Goal: Information Seeking & Learning: Understand process/instructions

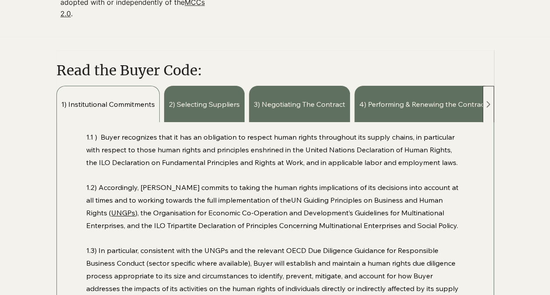
scroll to position [525, 0]
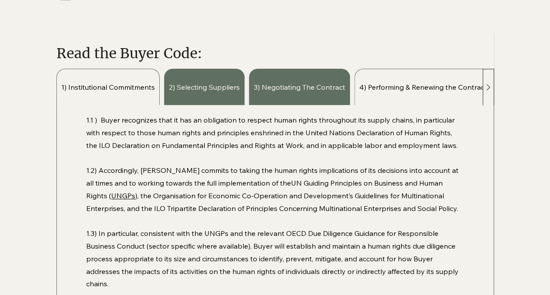
click at [385, 92] on span "4) Performing & Renewing the Contract" at bounding box center [423, 87] width 128 height 10
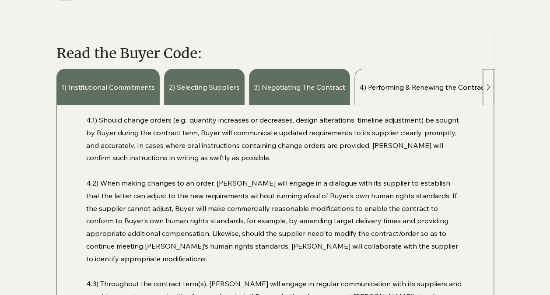
click at [490, 91] on icon at bounding box center [488, 87] width 11 height 11
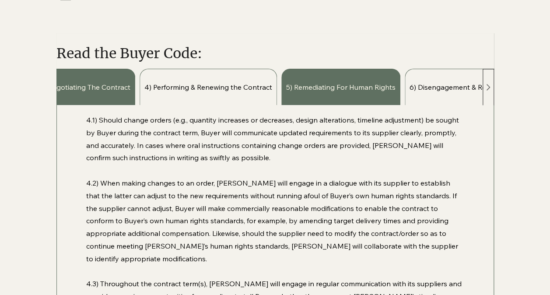
scroll to position [0, 219]
click at [434, 88] on span "6) Disengagement & Responsible Exit" at bounding box center [467, 87] width 123 height 10
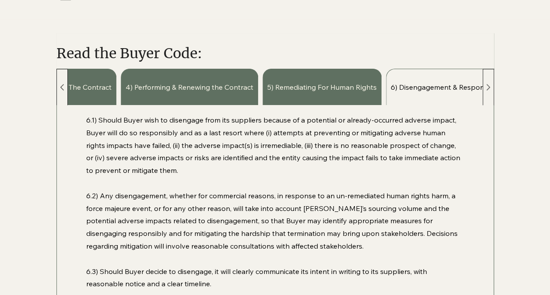
scroll to position [0, 257]
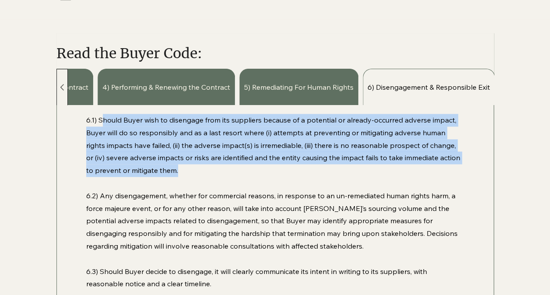
drag, startPoint x: 102, startPoint y: 121, endPoint x: 267, endPoint y: 171, distance: 172.0
click at [267, 171] on p "6.1) Should Buyer wish to disengage from its suppliers because of a potential o…" at bounding box center [274, 145] width 377 height 63
drag, startPoint x: 267, startPoint y: 171, endPoint x: 175, endPoint y: 165, distance: 92.1
click at [175, 165] on p "6.1) Should Buyer wish to disengage from its suppliers because of a potential o…" at bounding box center [274, 145] width 377 height 63
click at [167, 173] on p "6.1) Should Buyer wish to disengage from its suppliers because of a potential o…" at bounding box center [274, 145] width 377 height 63
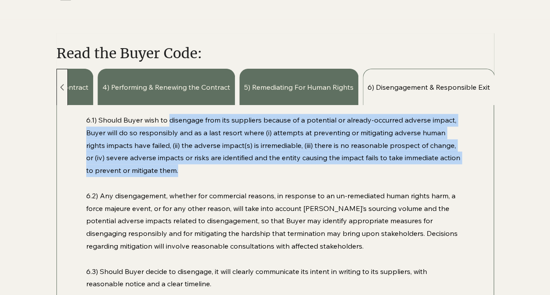
drag, startPoint x: 169, startPoint y: 174, endPoint x: 169, endPoint y: 123, distance: 51.2
click at [169, 123] on p "6.1) Should Buyer wish to disengage from its suppliers because of a potential o…" at bounding box center [274, 145] width 377 height 63
drag, startPoint x: 169, startPoint y: 123, endPoint x: 184, endPoint y: 126, distance: 15.5
copy p "disengage from its suppliers because of a potential or already-occurred adverse…"
